Goal: Check status: Check status

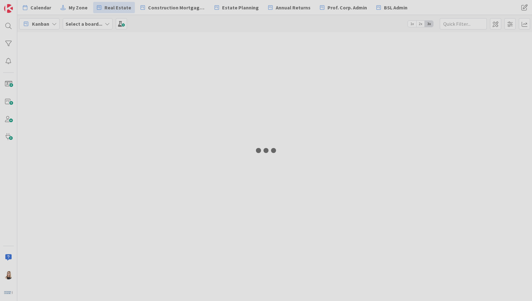
type input "[PERSON_NAME]"
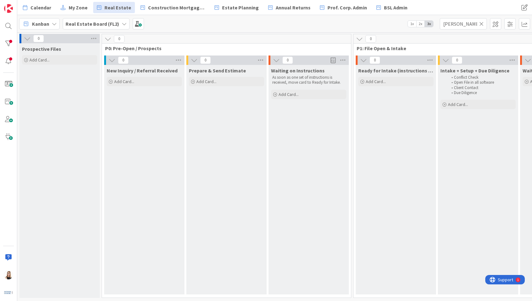
click at [481, 24] on icon at bounding box center [481, 24] width 4 height 6
click at [468, 25] on input "text" at bounding box center [462, 23] width 47 height 11
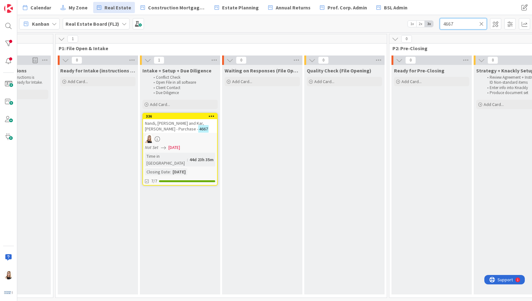
scroll to position [0, 384]
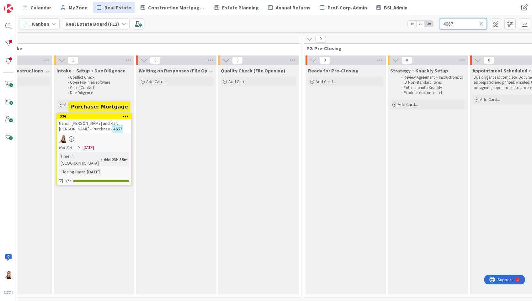
type input "4667"
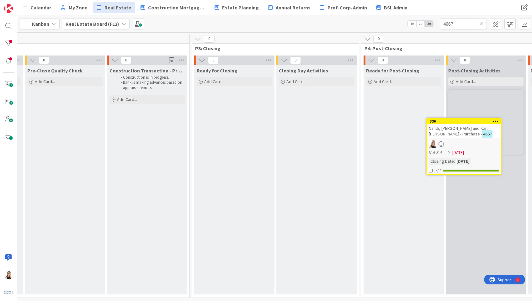
scroll to position [0, 1005]
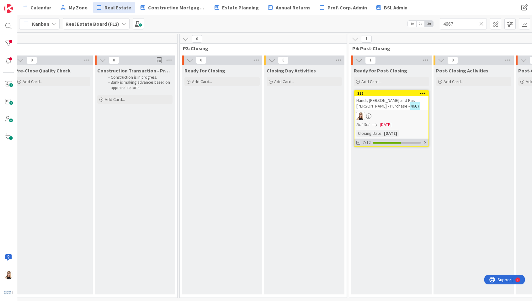
click at [396, 143] on div "7/12" at bounding box center [391, 143] width 74 height 8
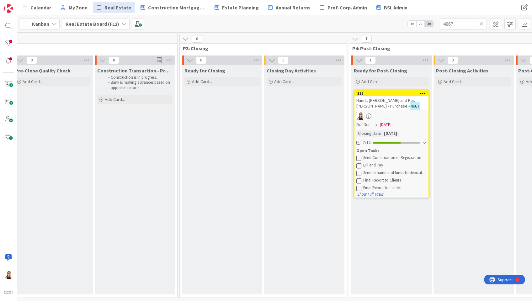
click at [359, 156] on icon at bounding box center [358, 157] width 5 height 5
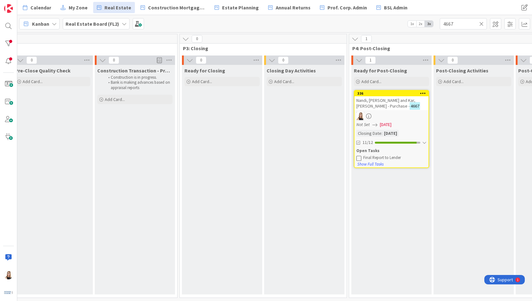
click at [398, 159] on div "Final Report to Lender" at bounding box center [394, 157] width 63 height 5
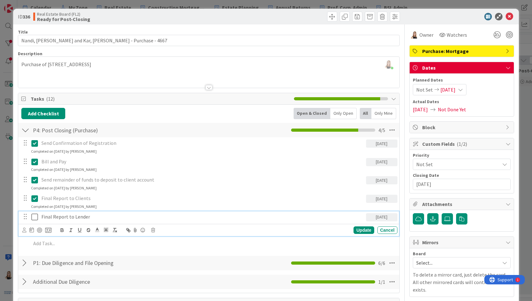
click at [62, 216] on p "Final Report to Lender" at bounding box center [202, 216] width 322 height 7
click at [25, 231] on icon at bounding box center [24, 230] width 4 height 5
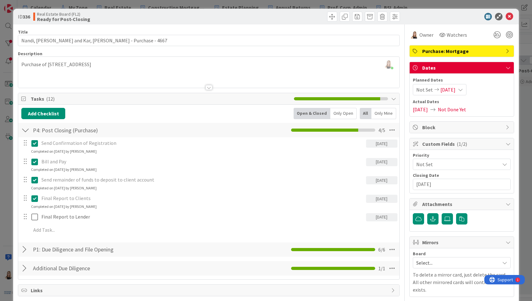
click at [0, 0] on link "Brea Childerhose" at bounding box center [0, 0] width 0 height 0
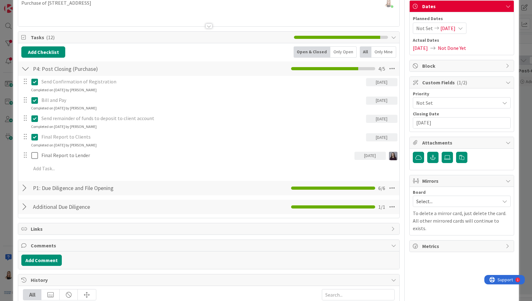
scroll to position [65, 0]
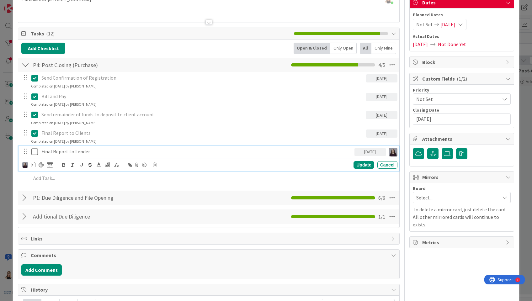
click at [97, 150] on p "Final Report to Lender" at bounding box center [196, 151] width 310 height 7
click at [32, 165] on icon at bounding box center [33, 164] width 4 height 5
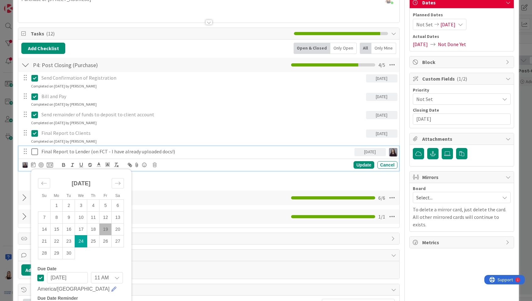
click at [107, 229] on td "19" at bounding box center [105, 229] width 12 height 12
type input "[DATE]"
click at [361, 166] on div "Update" at bounding box center [363, 165] width 20 height 8
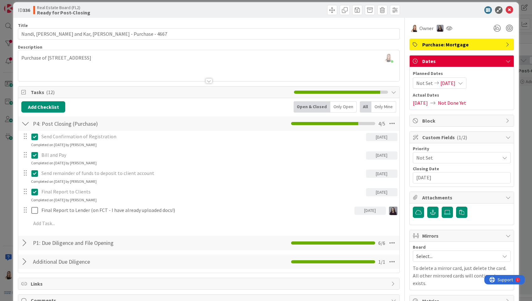
scroll to position [0, 0]
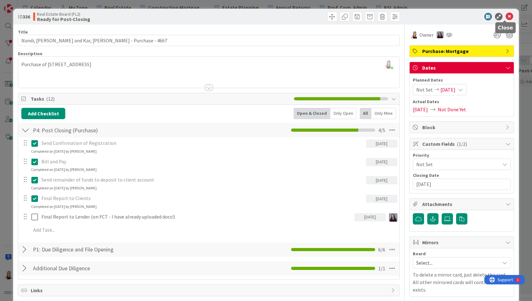
click at [507, 17] on icon at bounding box center [509, 17] width 8 height 8
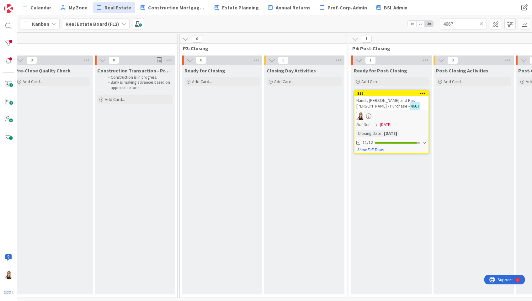
click at [481, 25] on icon at bounding box center [481, 24] width 4 height 6
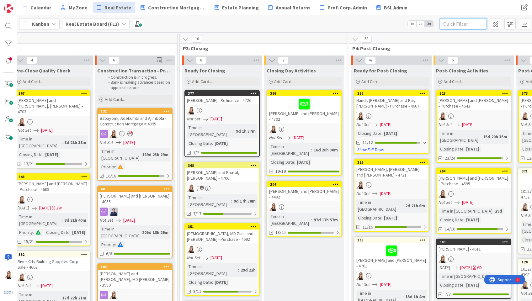
click at [475, 24] on input "text" at bounding box center [462, 23] width 47 height 11
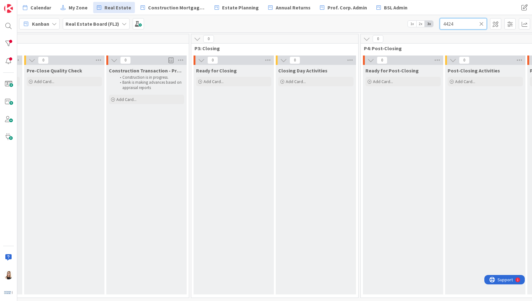
scroll to position [0, 1445]
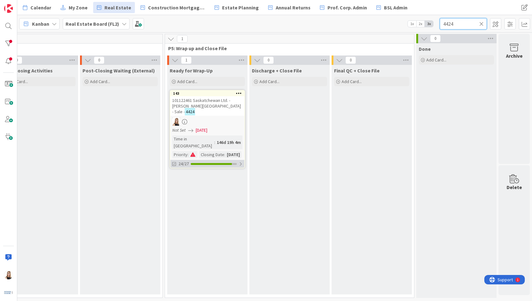
type input "4424"
click at [205, 160] on div "24/27" at bounding box center [207, 164] width 74 height 8
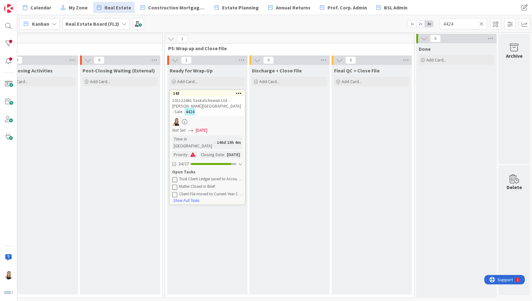
scroll to position [1, 1445]
click at [172, 177] on icon at bounding box center [174, 179] width 5 height 5
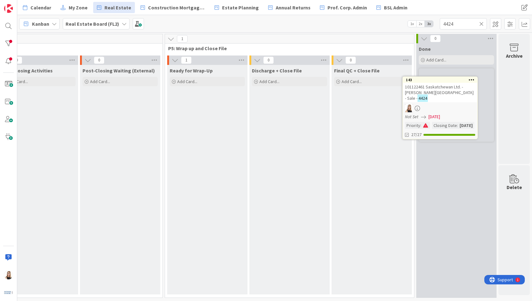
scroll to position [0, 1445]
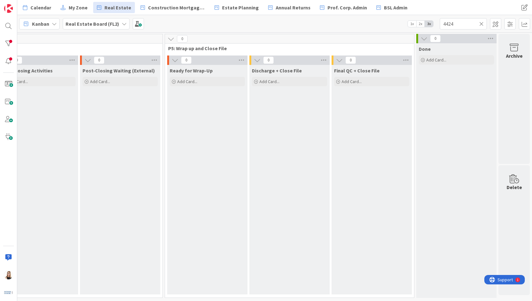
click at [481, 24] on icon at bounding box center [481, 24] width 4 height 6
